Goal: Check status: Check status

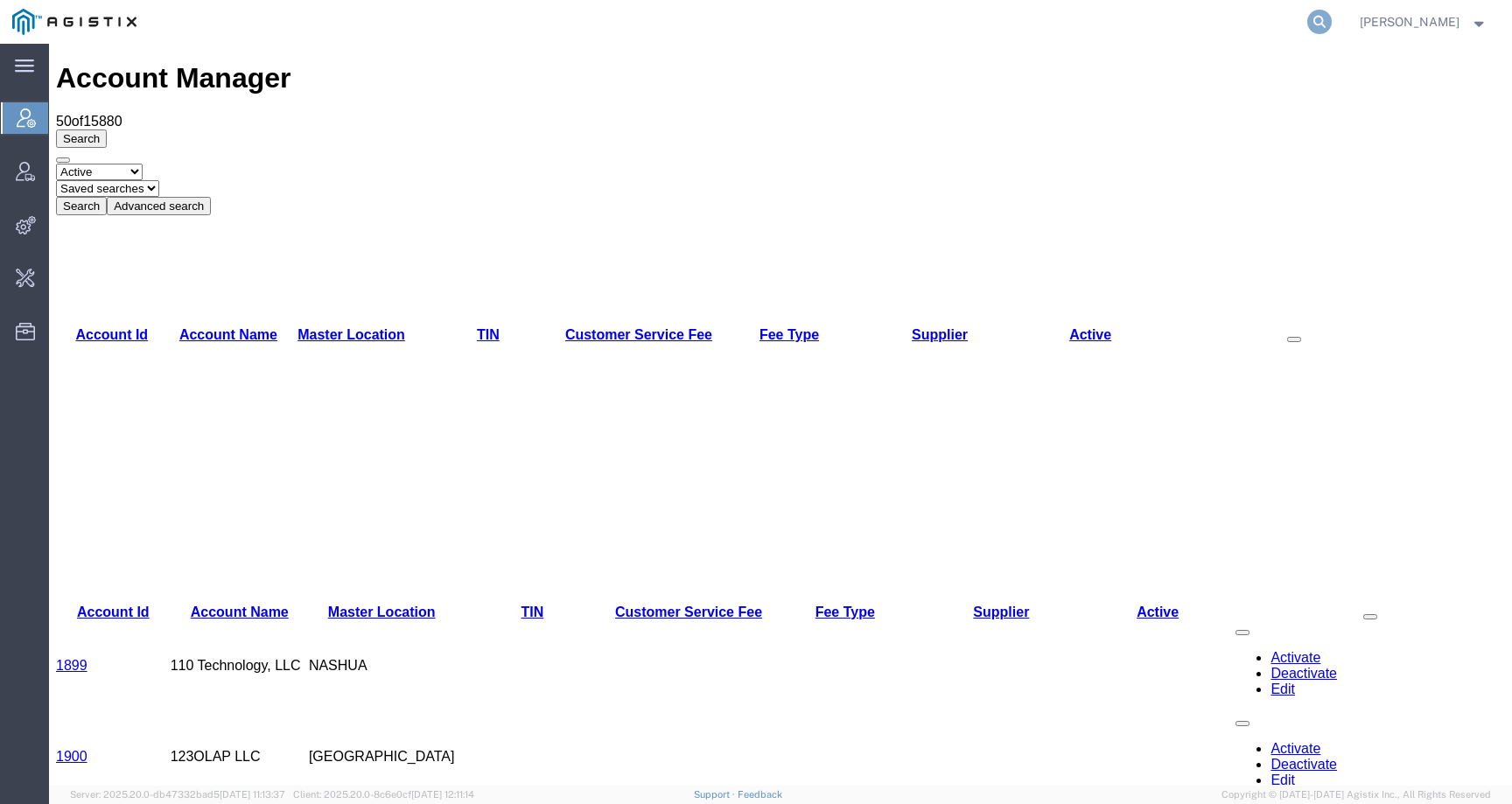
click at [1332, 27] on icon at bounding box center [1319, 22] width 25 height 25
click at [1289, 32] on input "search" at bounding box center [1041, 22] width 532 height 42
paste input "56964140"
type input "56964140"
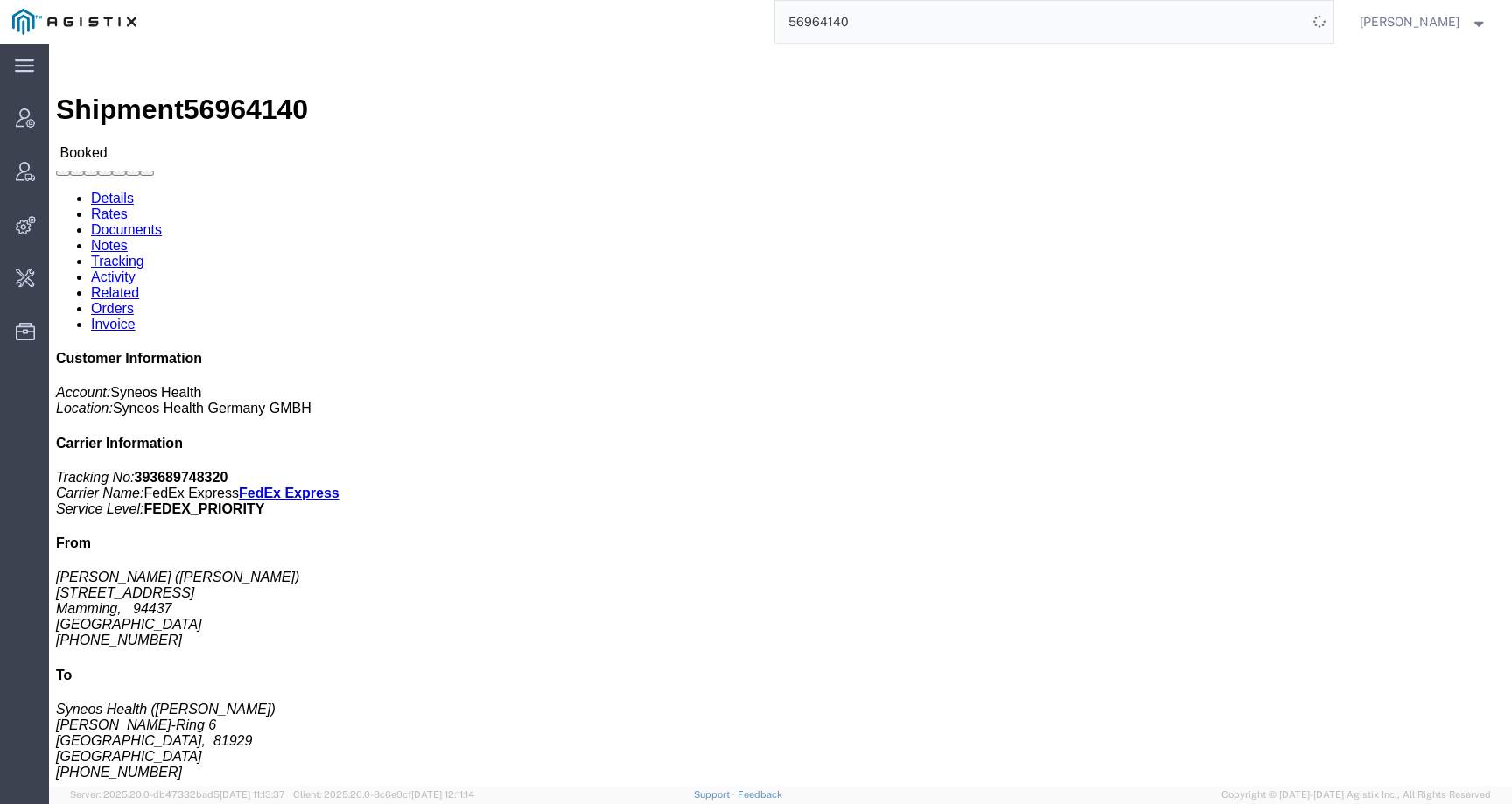
click link "Activity"
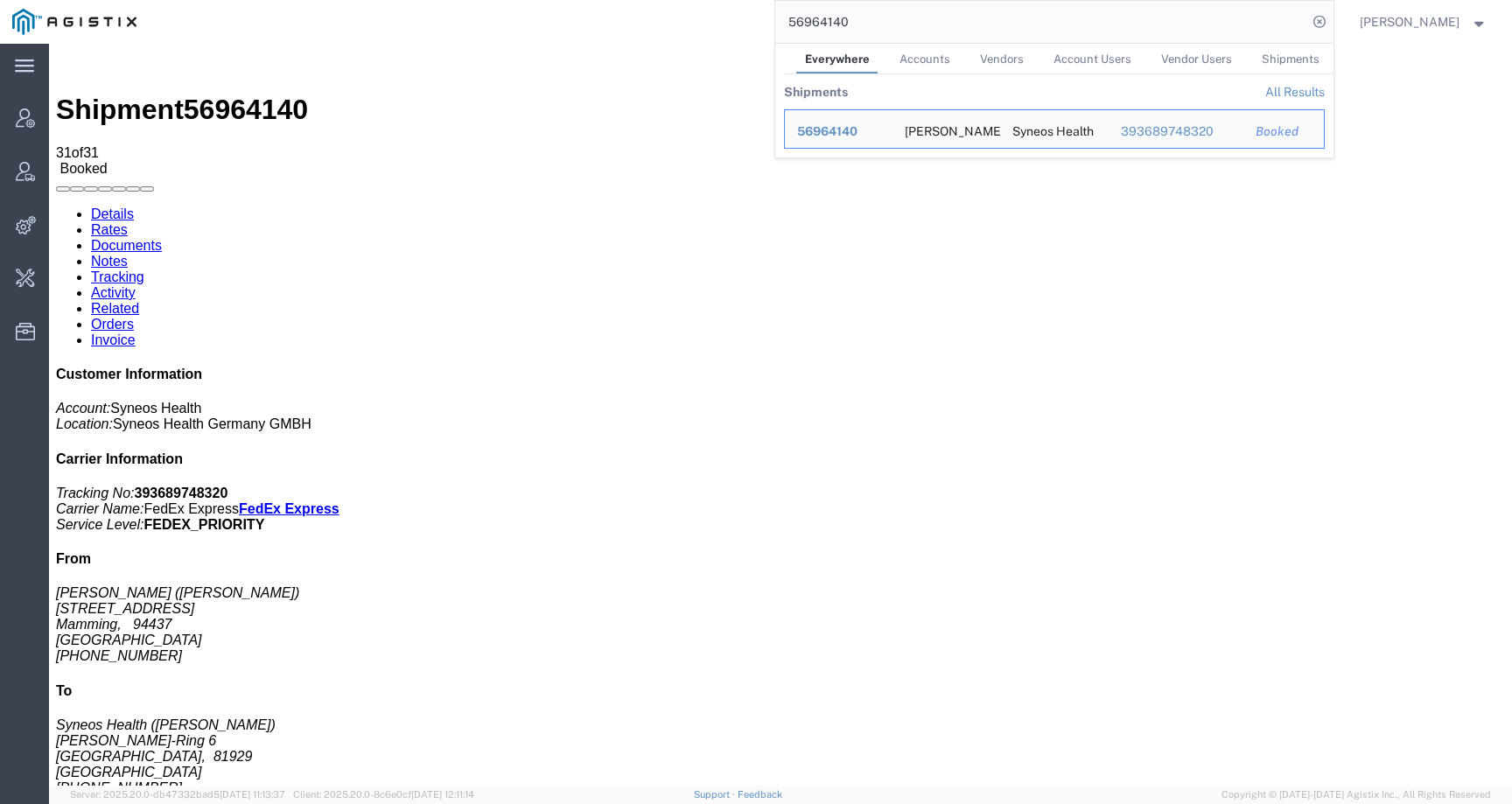
click at [117, 207] on link "Details" at bounding box center [112, 214] width 43 height 15
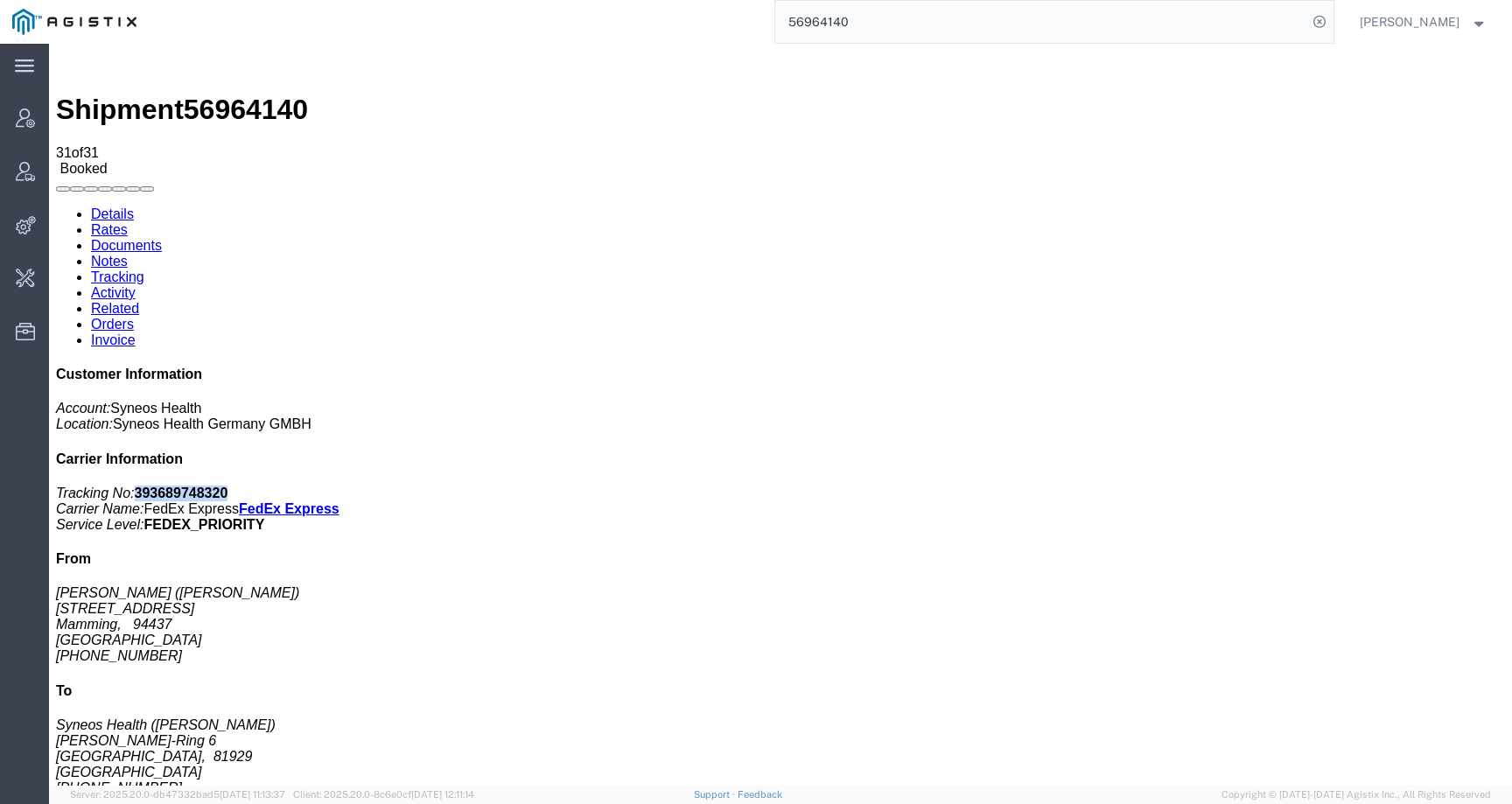
drag, startPoint x: 1208, startPoint y: 222, endPoint x: 1305, endPoint y: 222, distance: 97.0
click p "Tracking No: 393689748320 Carrier Name: FedEx Express FedEx Express Service Lev…"
copy b "393689748320"
drag, startPoint x: 703, startPoint y: 240, endPoint x: 766, endPoint y: 240, distance: 63.0
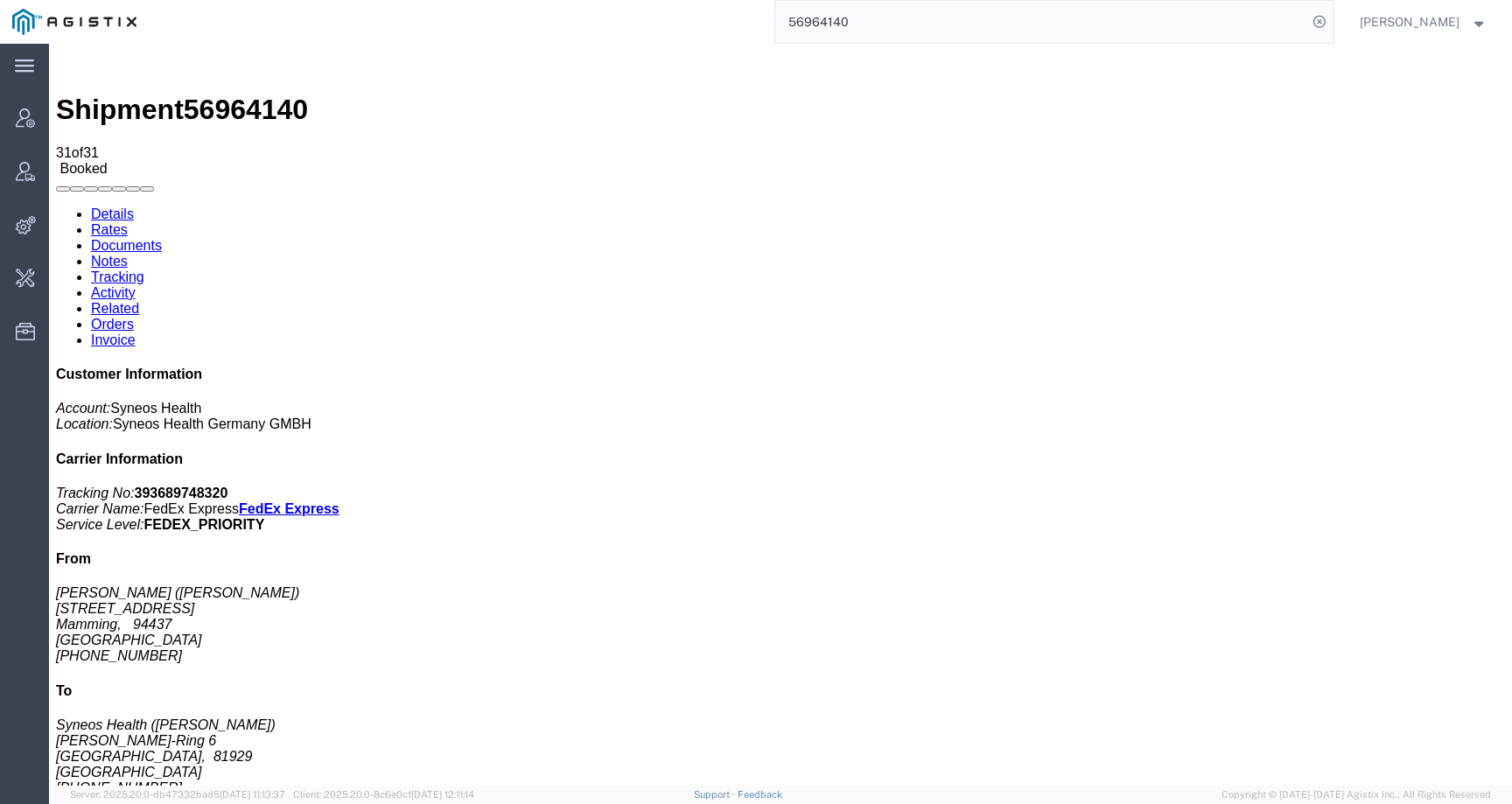
click p "Pickup request number: RBME2060"
copy b "RBME2060"
